Goal: Task Accomplishment & Management: Use online tool/utility

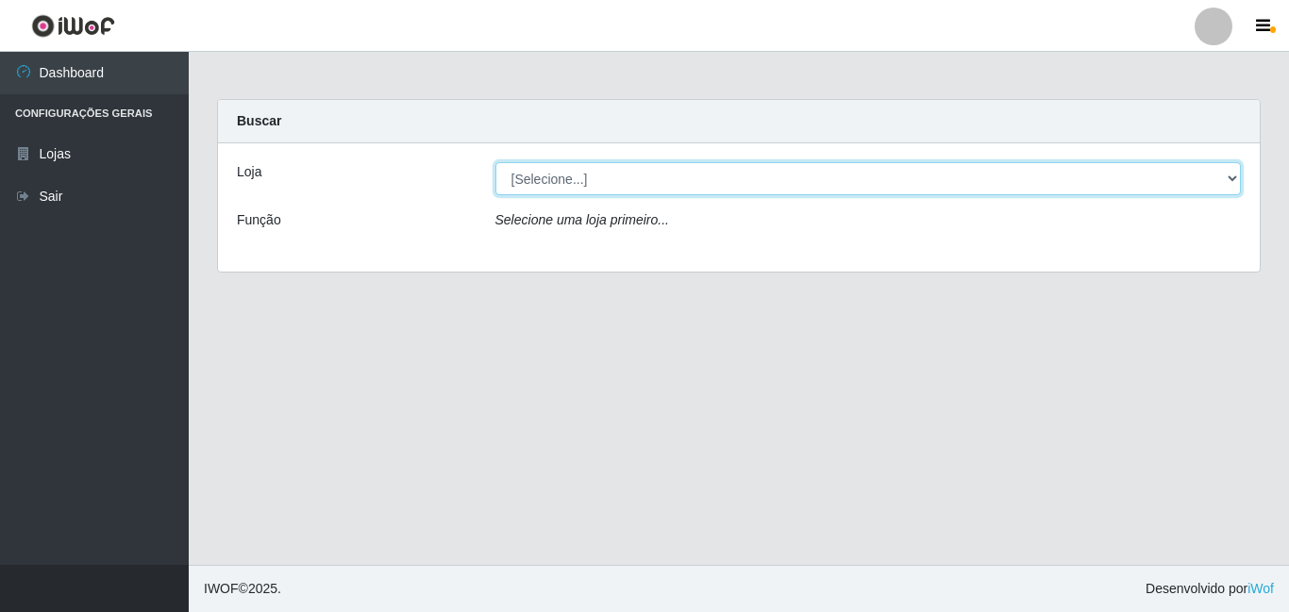
click at [1230, 175] on select "[Selecione...] BomQueSó Agreste - Loja 3" at bounding box center [868, 178] width 746 height 33
select select "215"
click at [495, 162] on select "[Selecione...] BomQueSó Agreste - Loja 3" at bounding box center [868, 178] width 746 height 33
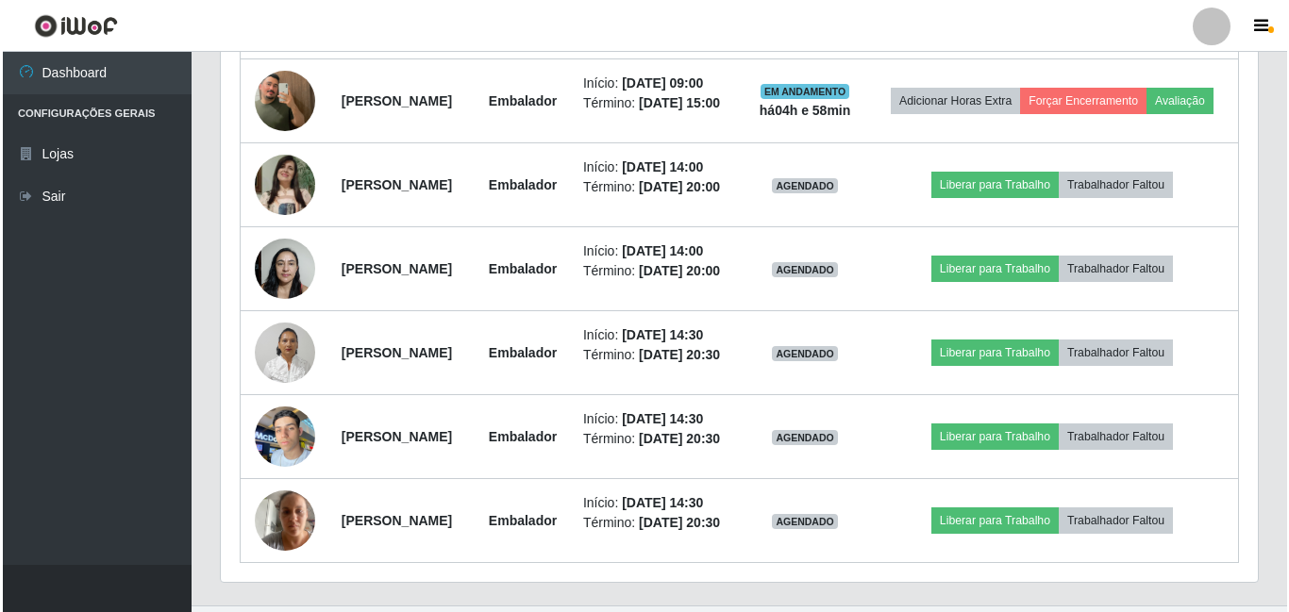
scroll to position [1132, 0]
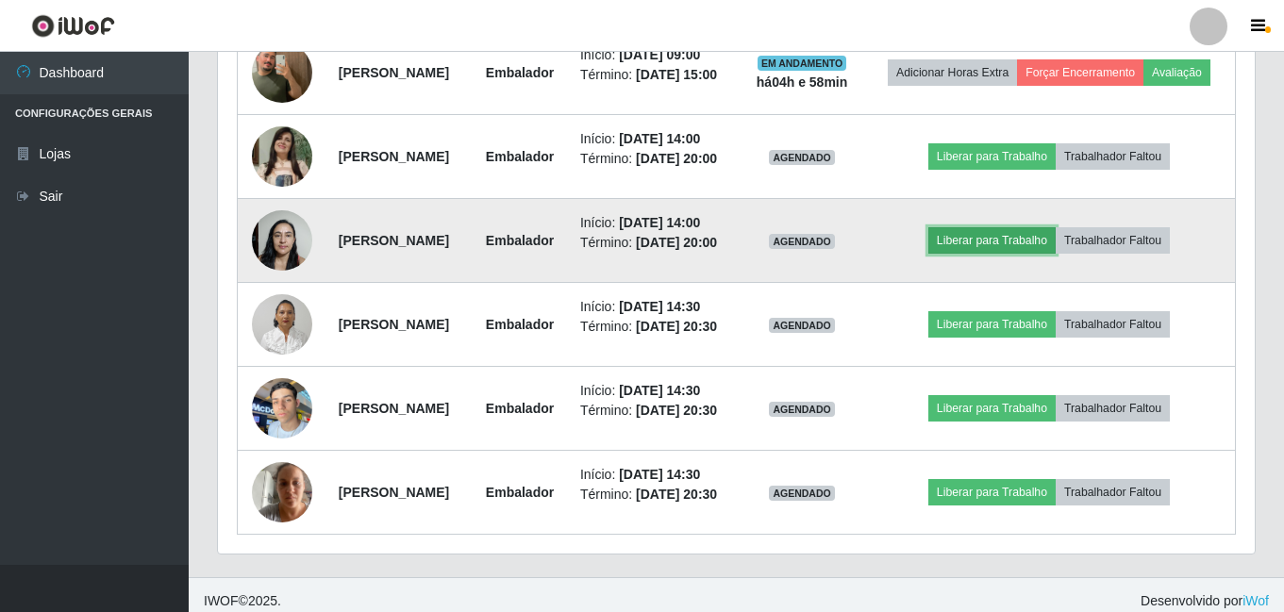
click at [1030, 254] on button "Liberar para Trabalho" at bounding box center [992, 240] width 127 height 26
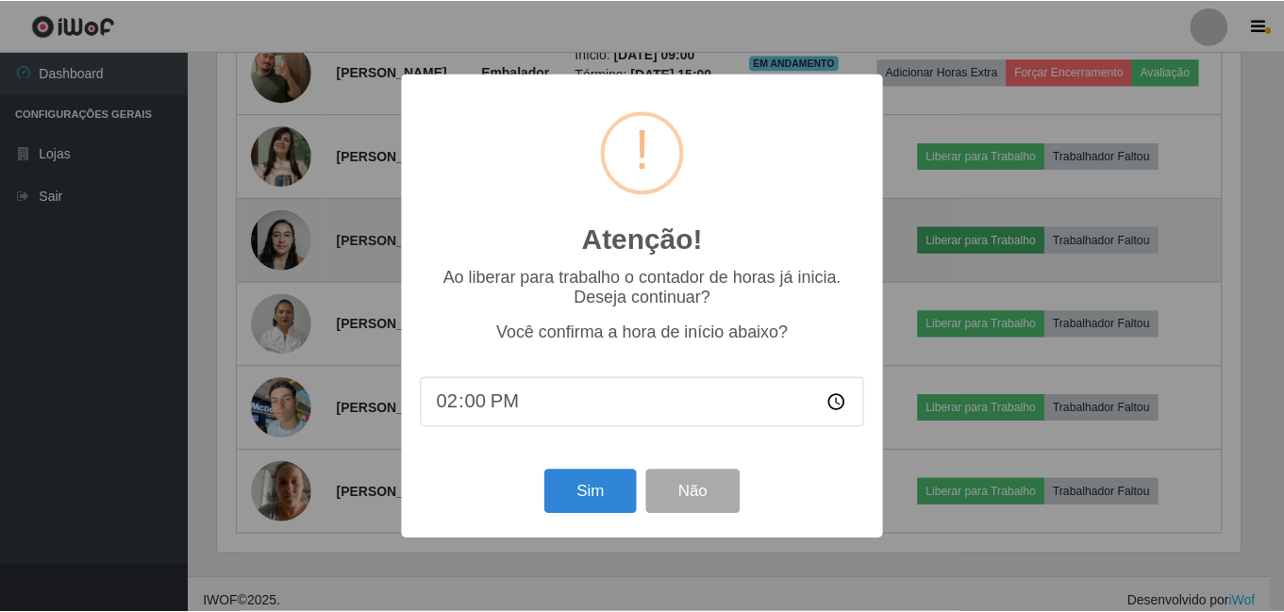
scroll to position [392, 1028]
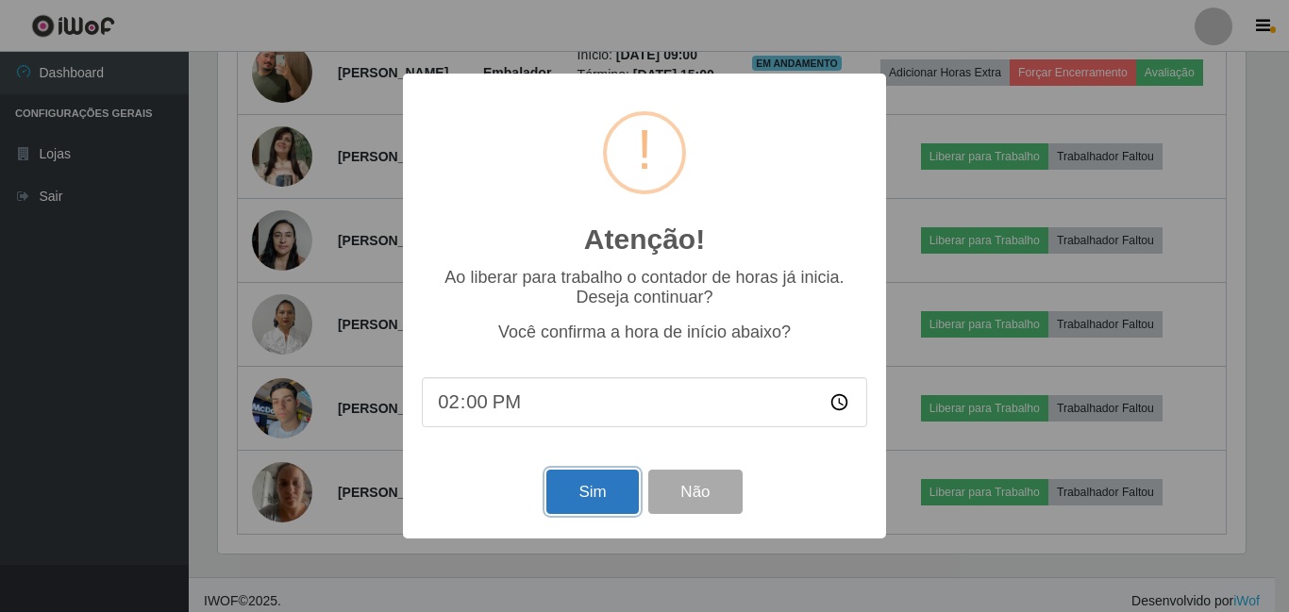
click at [586, 505] on button "Sim" at bounding box center [592, 492] width 92 height 44
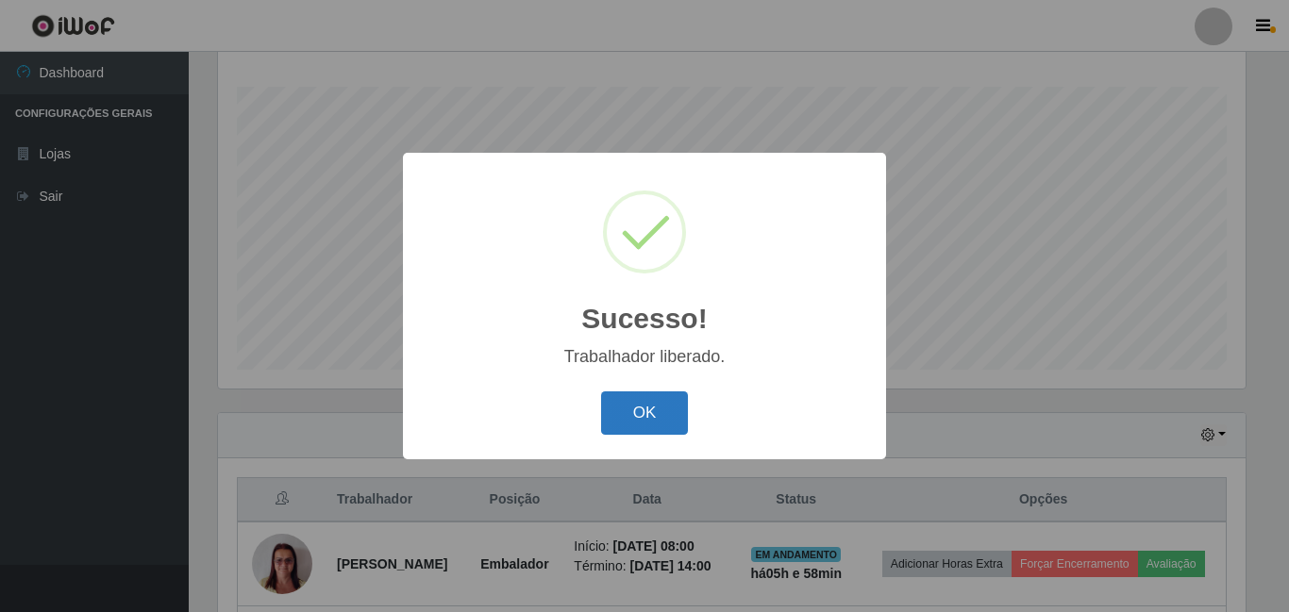
click at [635, 426] on button "OK" at bounding box center [645, 414] width 88 height 44
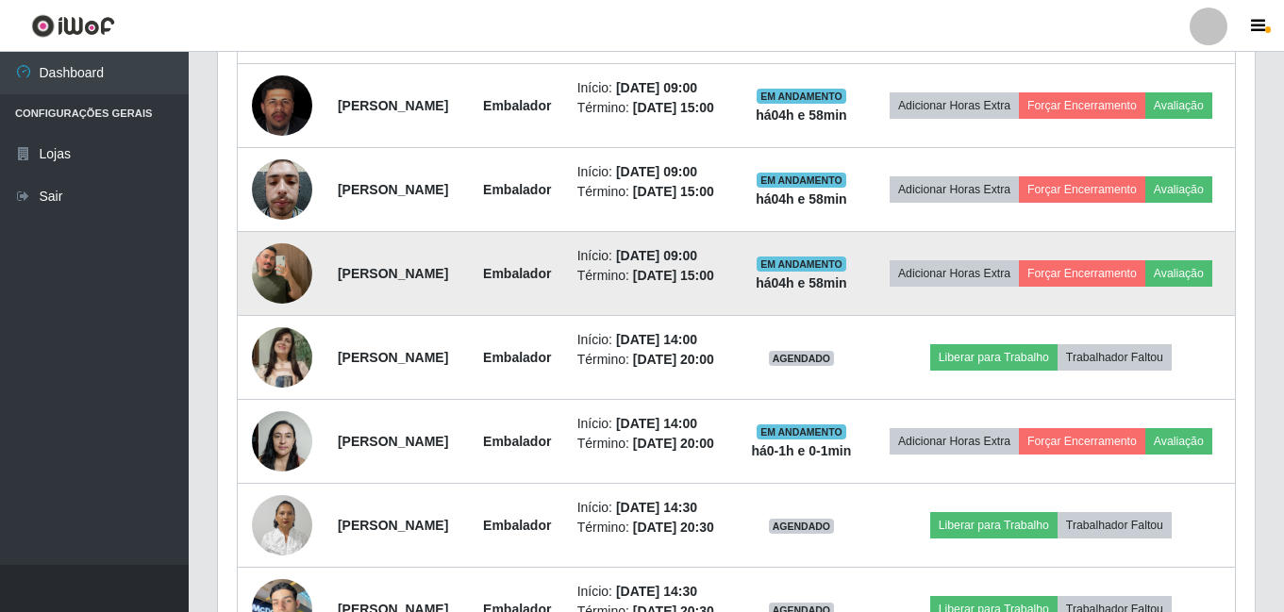
scroll to position [965, 0]
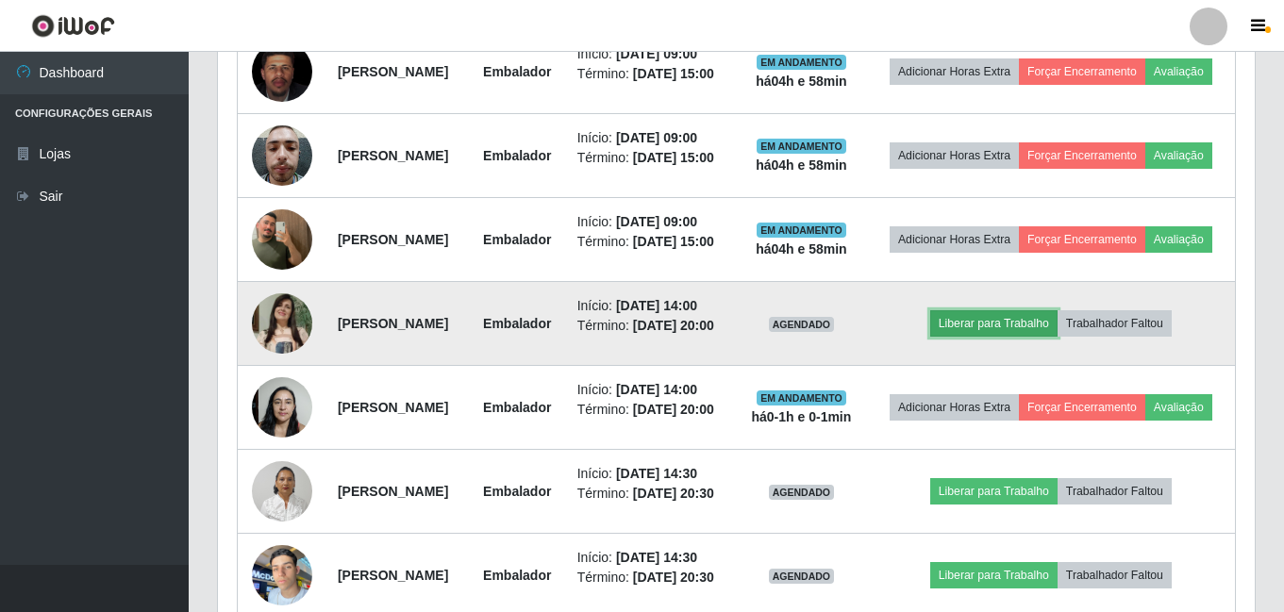
click at [1021, 337] on button "Liberar para Trabalho" at bounding box center [994, 323] width 127 height 26
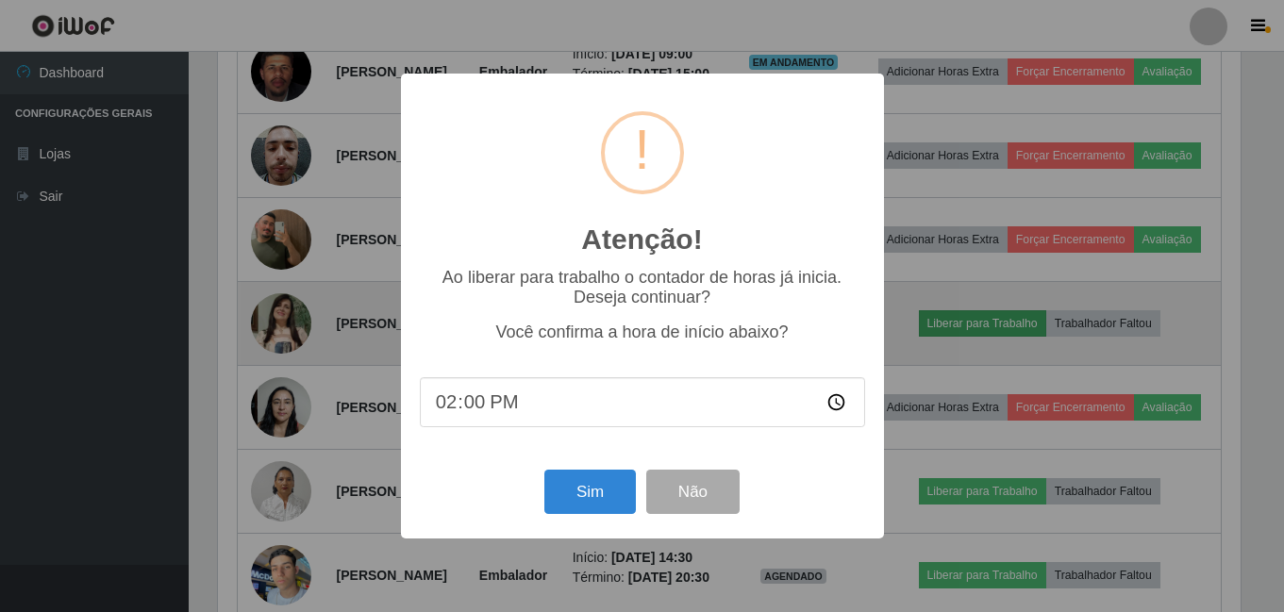
scroll to position [392, 1028]
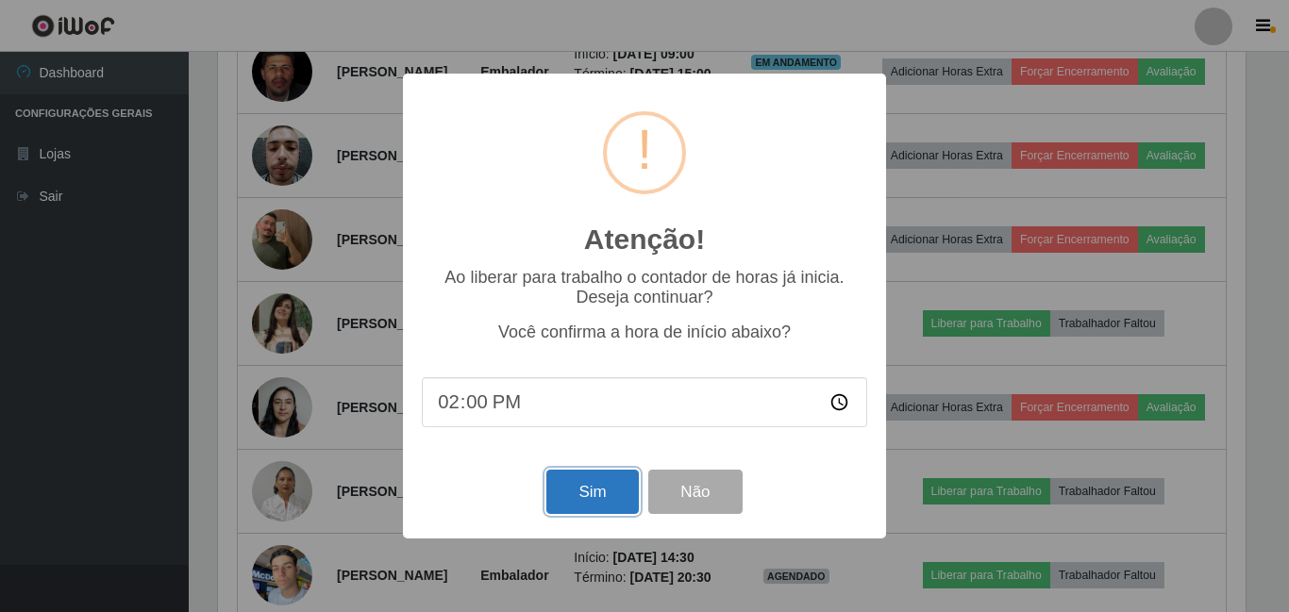
click at [572, 504] on button "Sim" at bounding box center [592, 492] width 92 height 44
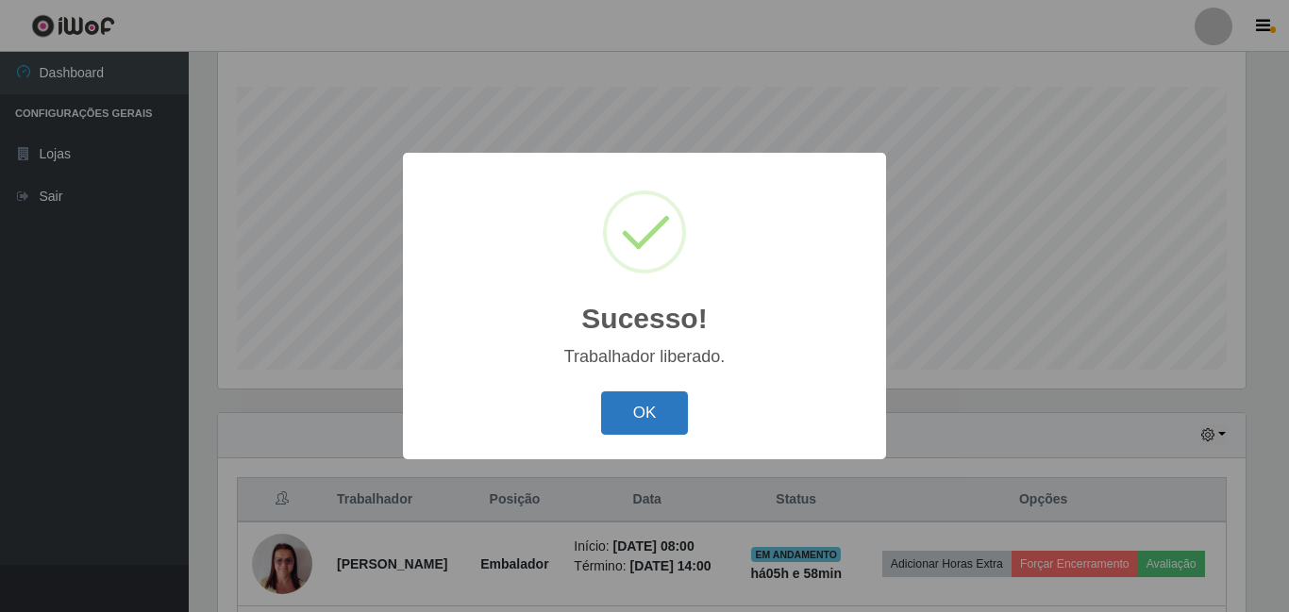
click at [675, 418] on button "OK" at bounding box center [645, 414] width 88 height 44
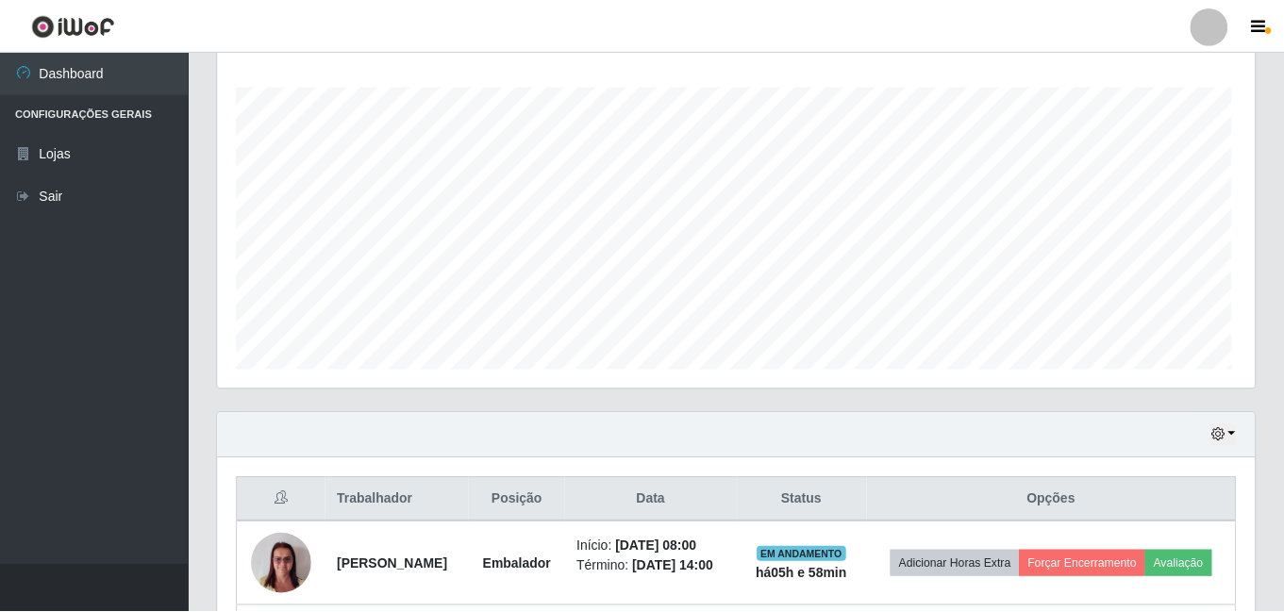
scroll to position [392, 1037]
